Goal: Navigation & Orientation: Find specific page/section

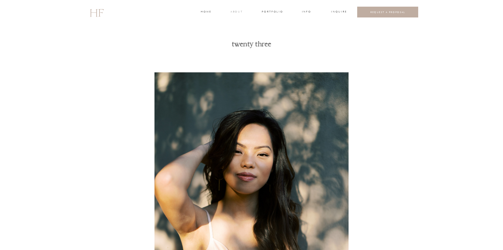
click at [233, 10] on h3 "about" at bounding box center [237, 12] width 12 height 5
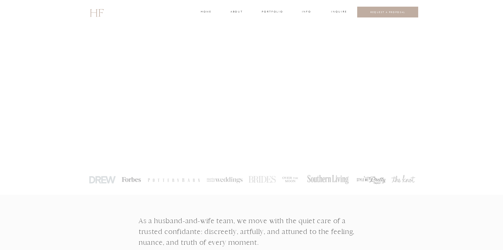
click at [306, 12] on h3 "INFO" at bounding box center [307, 12] width 10 height 5
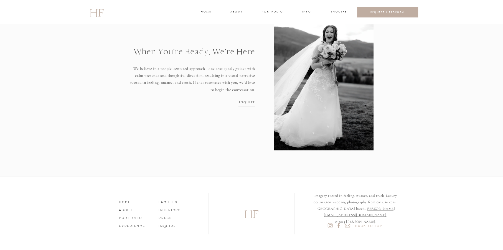
scroll to position [721, 0]
